Goal: Information Seeking & Learning: Learn about a topic

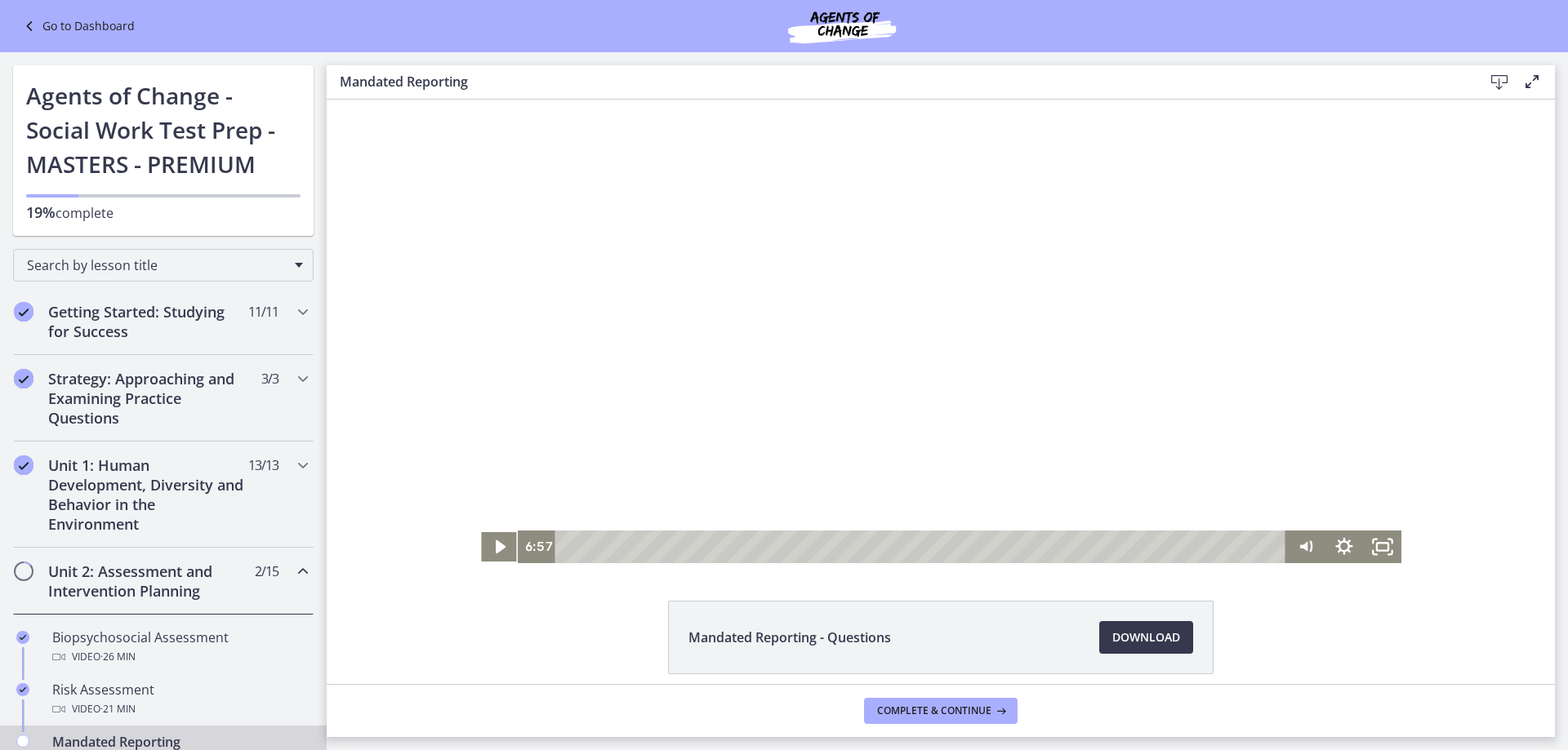
scroll to position [245, 0]
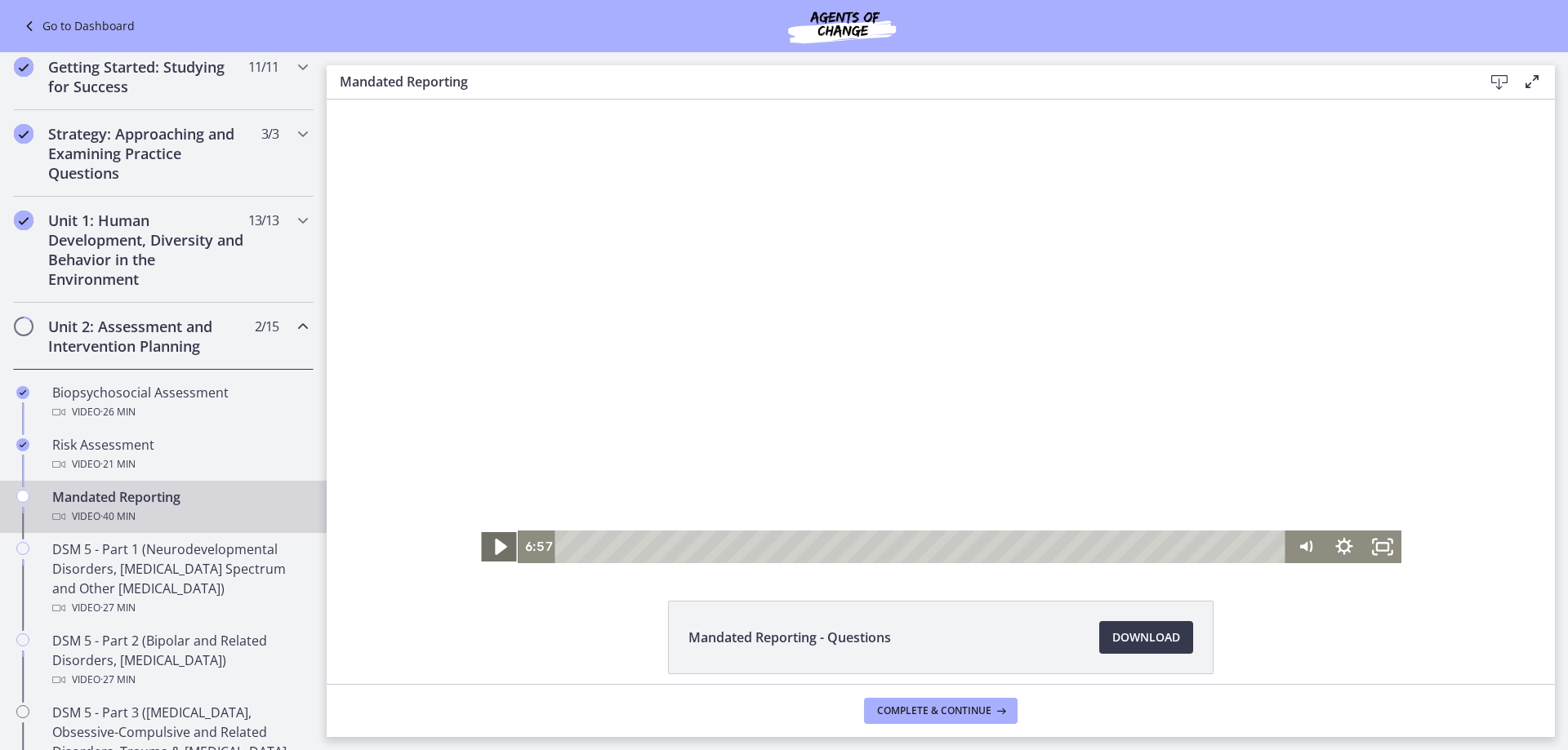
click at [504, 539] on icon "Play Video" at bounding box center [501, 547] width 46 height 39
click at [1144, 638] on span "Download Opens in a new window" at bounding box center [1146, 637] width 67 height 20
click at [494, 545] on icon "Pause" at bounding box center [500, 548] width 13 height 15
click at [498, 544] on icon "Play Video" at bounding box center [500, 547] width 39 height 33
click at [1371, 553] on icon "Fullscreen" at bounding box center [1382, 547] width 39 height 33
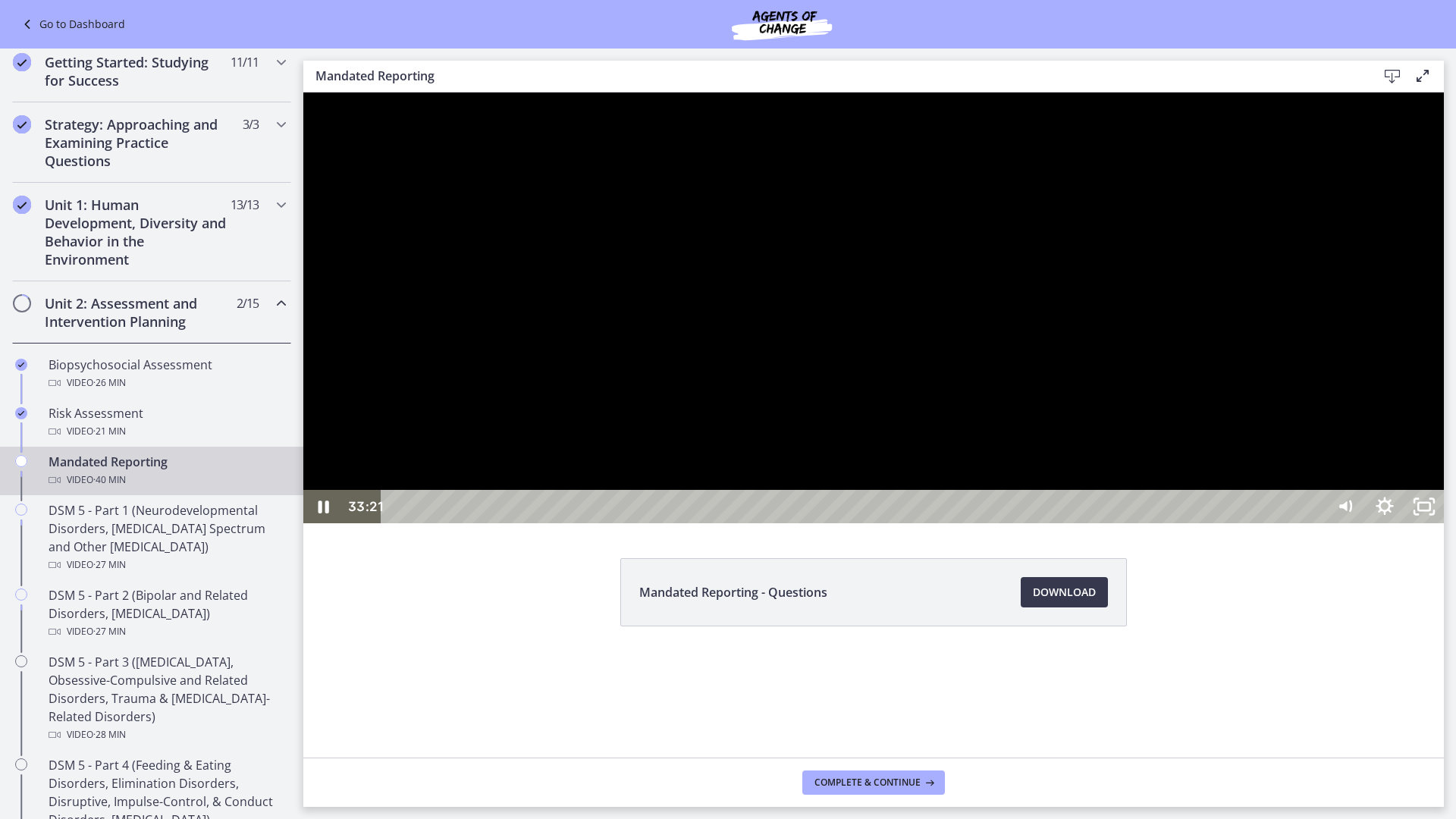
drag, startPoint x: 1154, startPoint y: 477, endPoint x: 670, endPoint y: 466, distance: 484.1
click at [670, 466] on div at bounding box center [873, 308] width 1141 height 431
click at [1234, 503] on div at bounding box center [873, 308] width 1141 height 431
click at [797, 523] on div at bounding box center [873, 308] width 1141 height 431
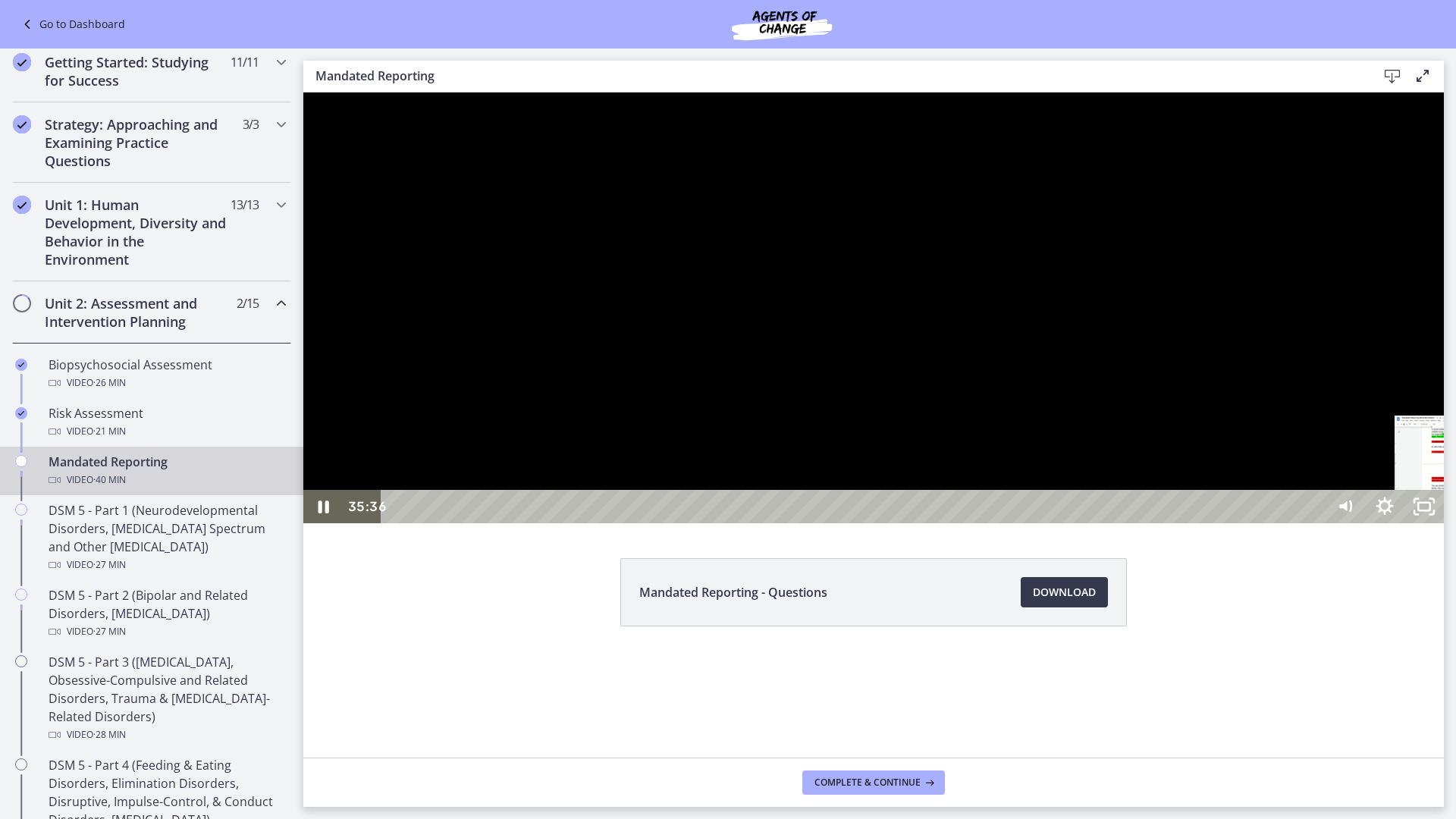
click at [1315, 523] on div "35:09" at bounding box center [856, 507] width 920 height 34
click at [1261, 523] on div at bounding box center [873, 308] width 1141 height 431
click at [1233, 523] on div at bounding box center [873, 308] width 1141 height 431
drag, startPoint x: 759, startPoint y: 420, endPoint x: 1035, endPoint y: 640, distance: 353.0
click at [1056, 523] on div at bounding box center [873, 308] width 1141 height 431
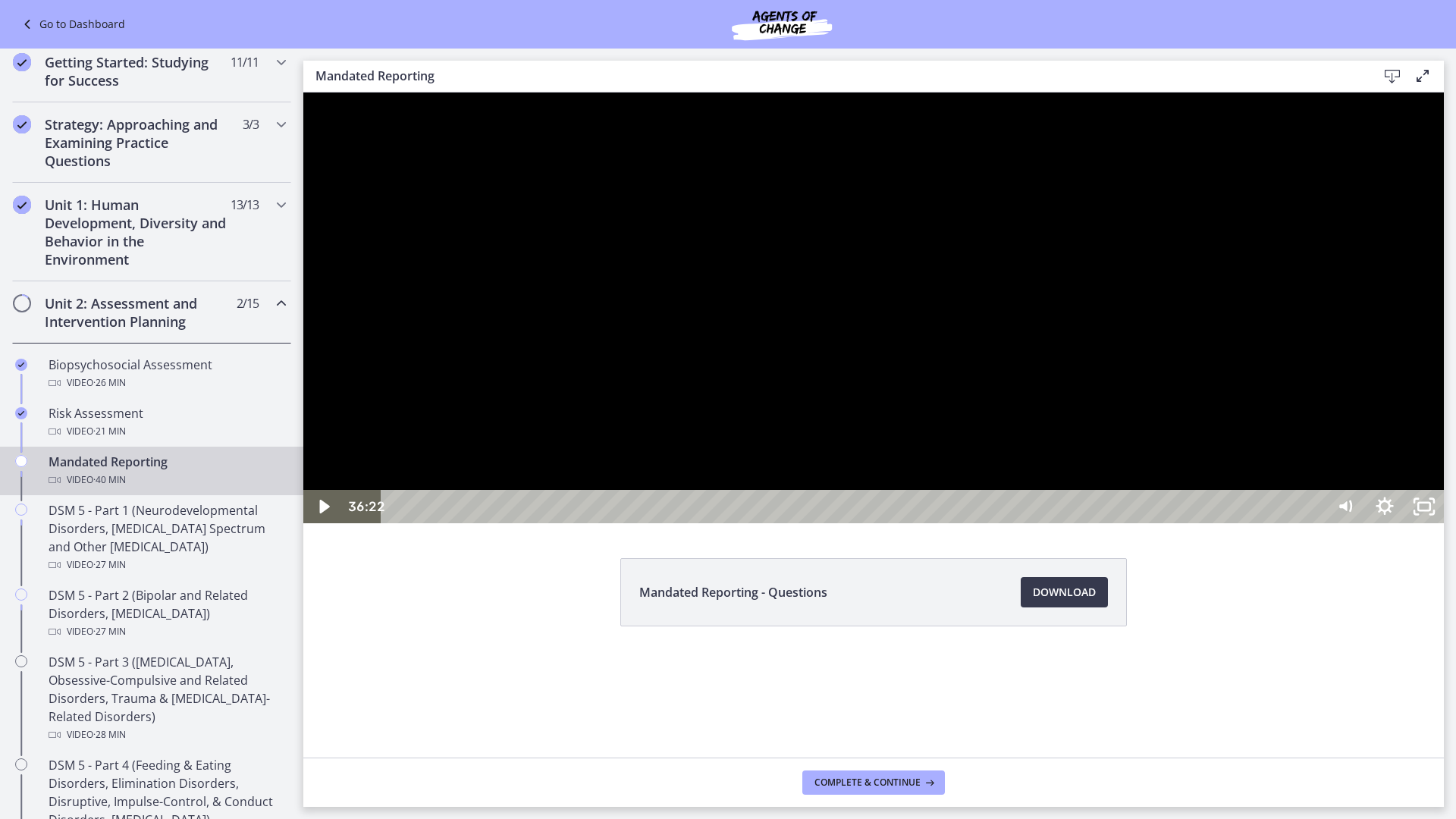
click at [947, 523] on div at bounding box center [873, 308] width 1141 height 431
click at [1220, 523] on div at bounding box center [873, 308] width 1141 height 431
drag, startPoint x: 1237, startPoint y: 589, endPoint x: 1244, endPoint y: 592, distance: 7.6
click at [1238, 523] on div at bounding box center [873, 308] width 1141 height 431
click at [1014, 523] on div at bounding box center [873, 308] width 1141 height 431
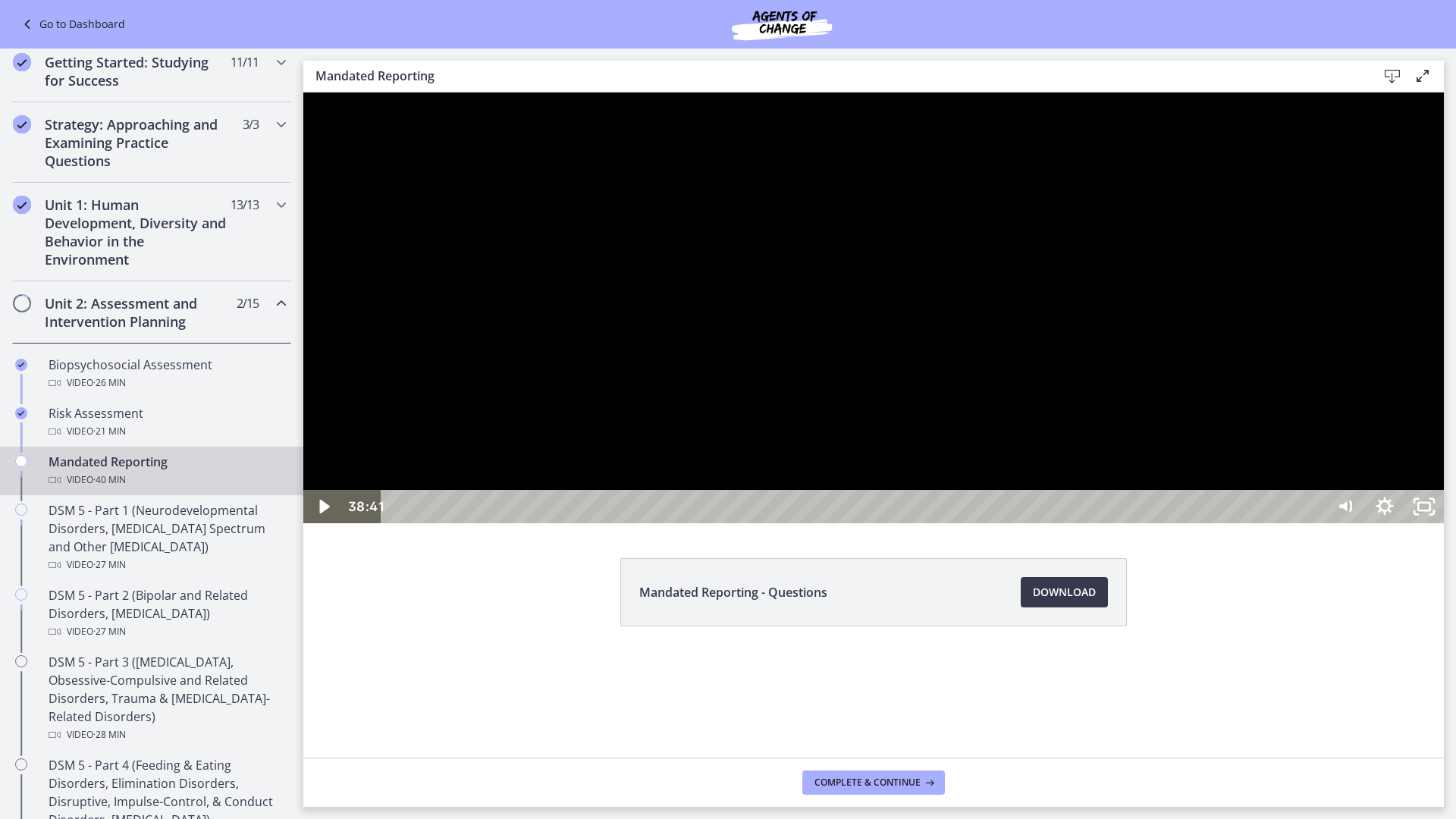
click at [1014, 523] on div at bounding box center [873, 308] width 1141 height 431
click at [1444, 523] on icon "Unfullscreen" at bounding box center [1424, 507] width 40 height 34
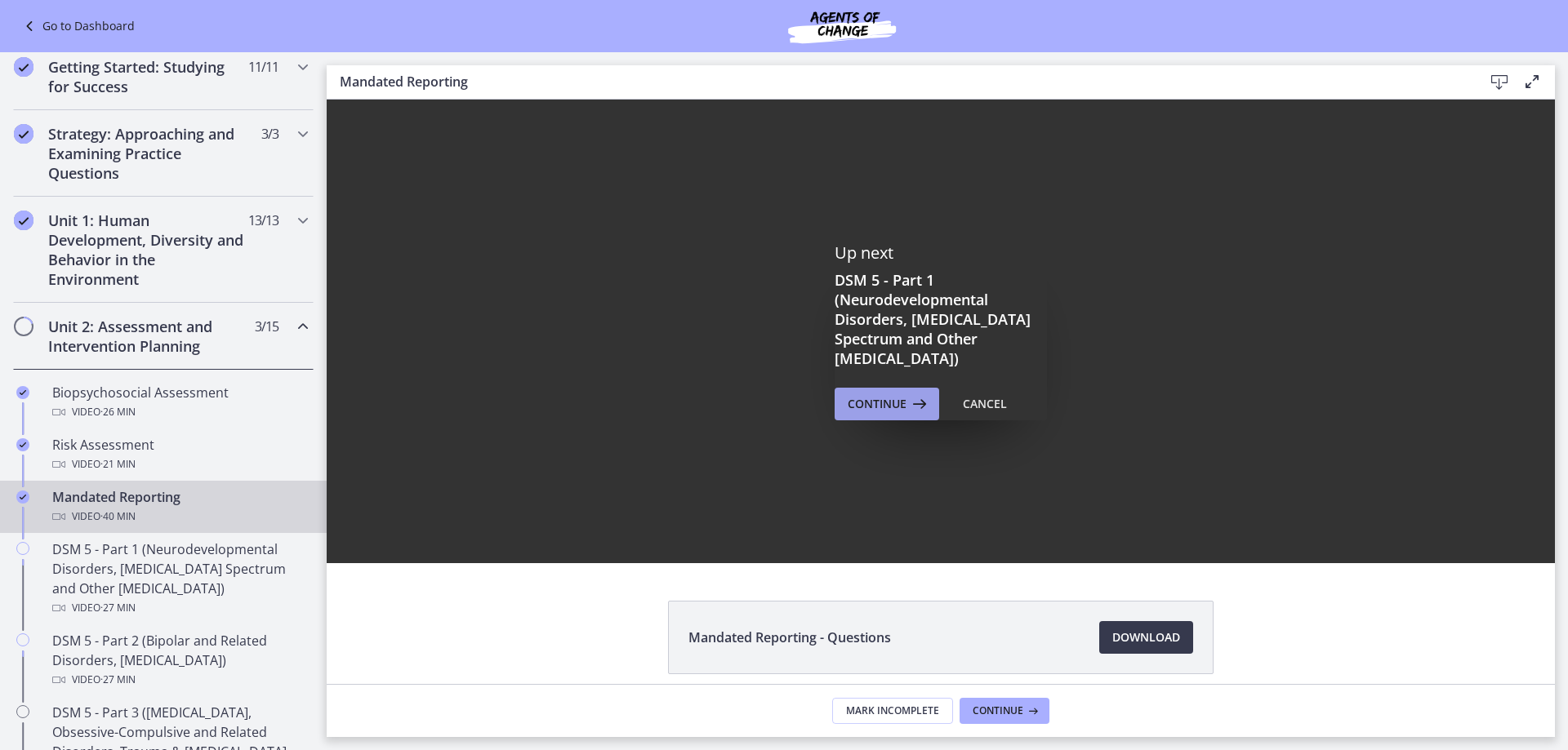
click at [889, 399] on span "Continue" at bounding box center [876, 404] width 58 height 20
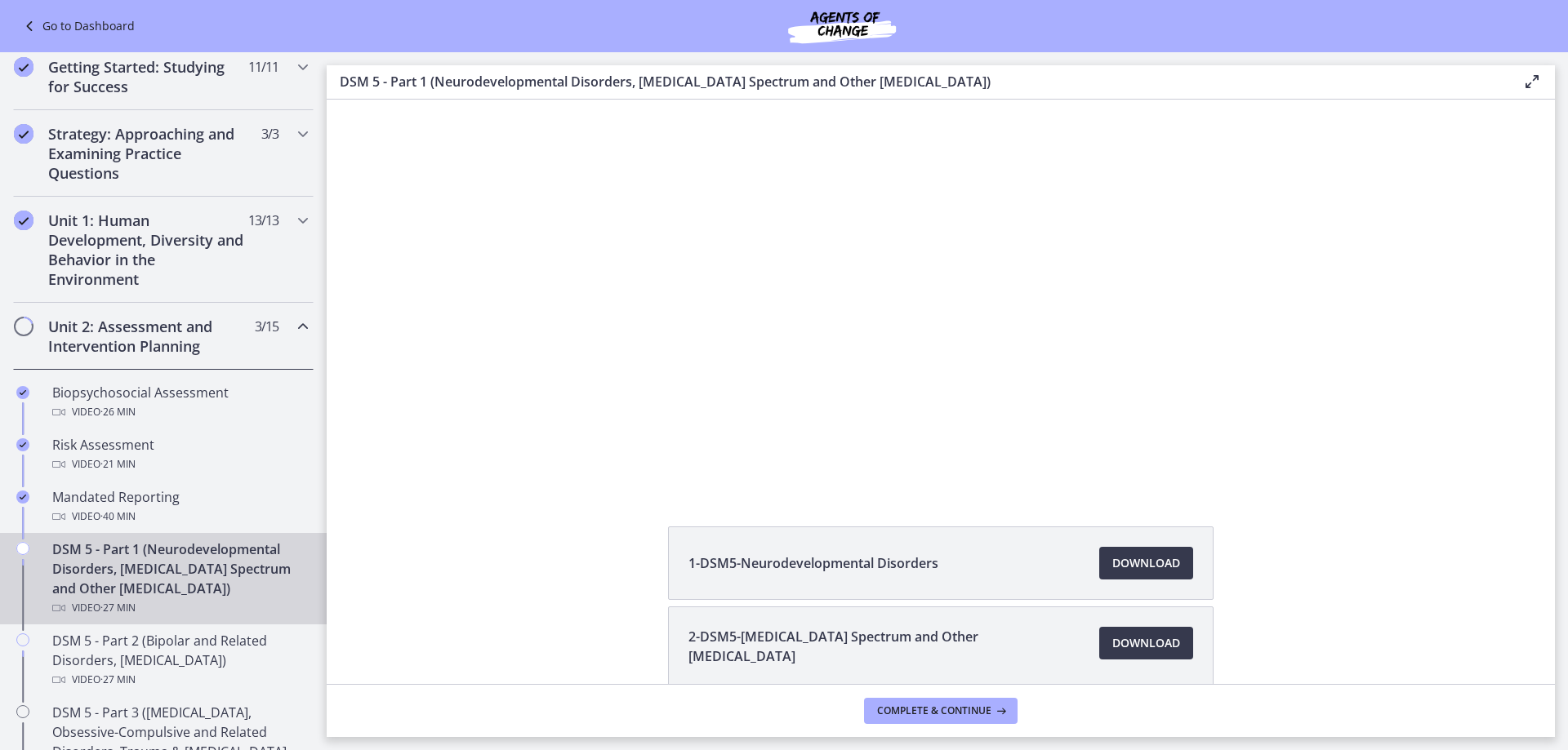
scroll to position [73, 0]
click at [1149, 558] on span "Download Opens in a new window" at bounding box center [1146, 564] width 67 height 20
click at [1125, 646] on span "Download Opens in a new window" at bounding box center [1146, 644] width 67 height 20
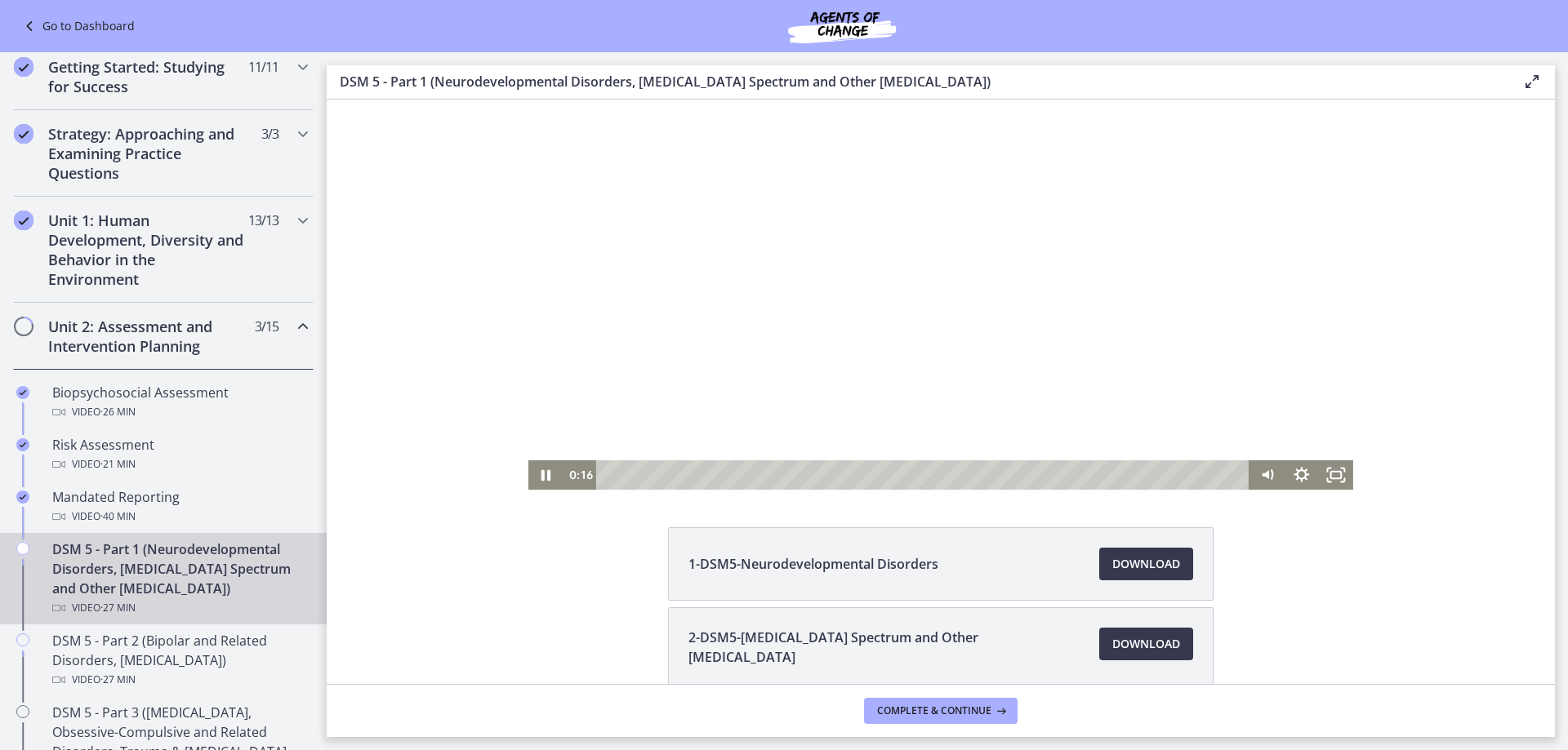
click at [669, 418] on div at bounding box center [940, 258] width 825 height 464
